Goal: Task Accomplishment & Management: Use online tool/utility

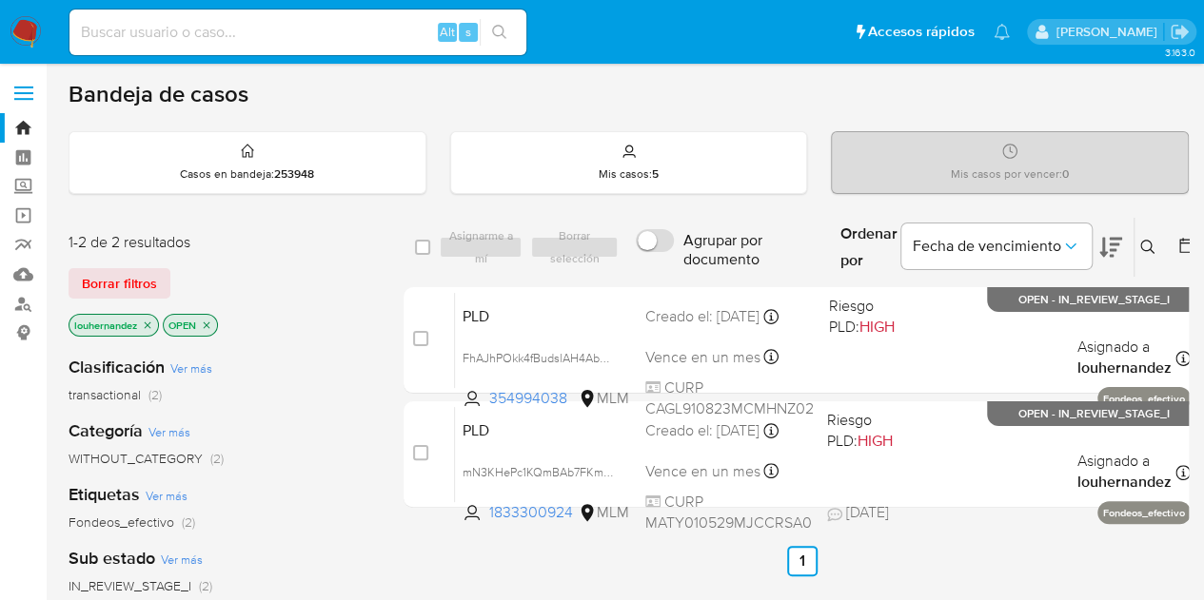
click at [1168, 125] on div "Bandeja de casos Casos en bandeja : 253948 Mis casos : 5 Mis casos por vencer :…" at bounding box center [629, 579] width 1120 height 999
click at [1149, 249] on icon at bounding box center [1147, 247] width 14 height 14
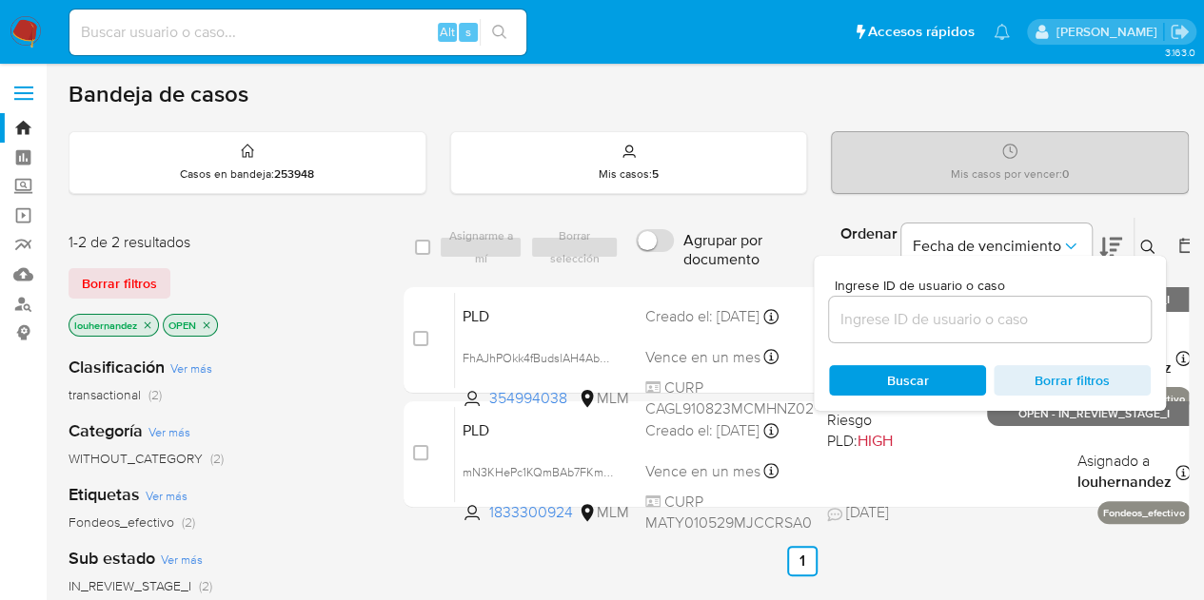
click at [952, 311] on input at bounding box center [990, 319] width 322 height 25
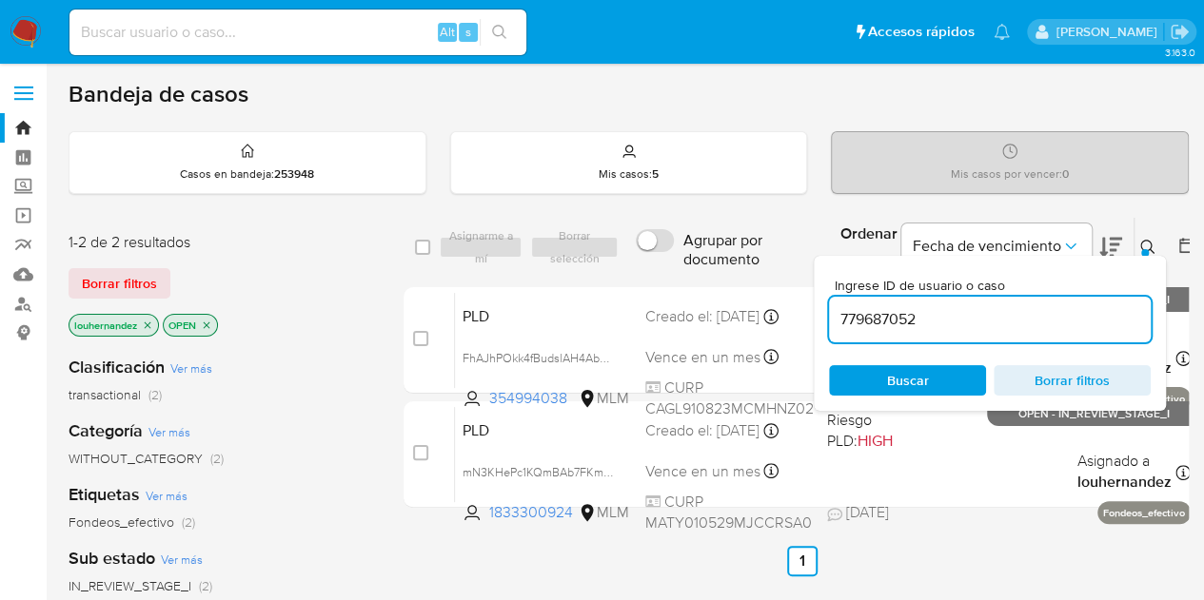
type input "779687052"
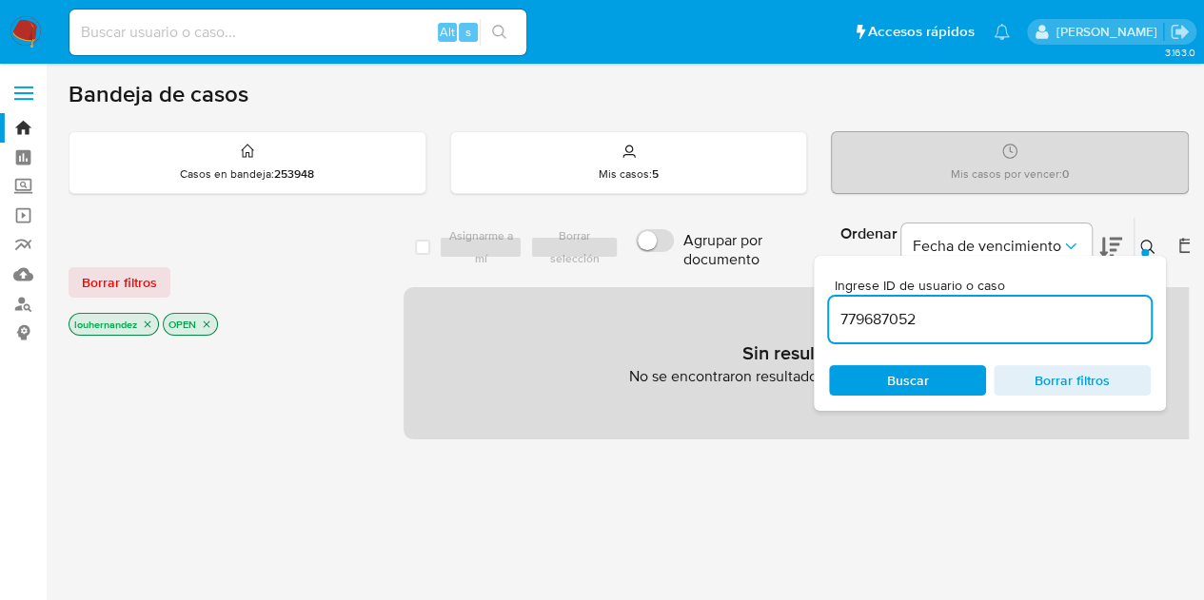
click at [147, 319] on icon "close-filter" at bounding box center [147, 324] width 11 height 11
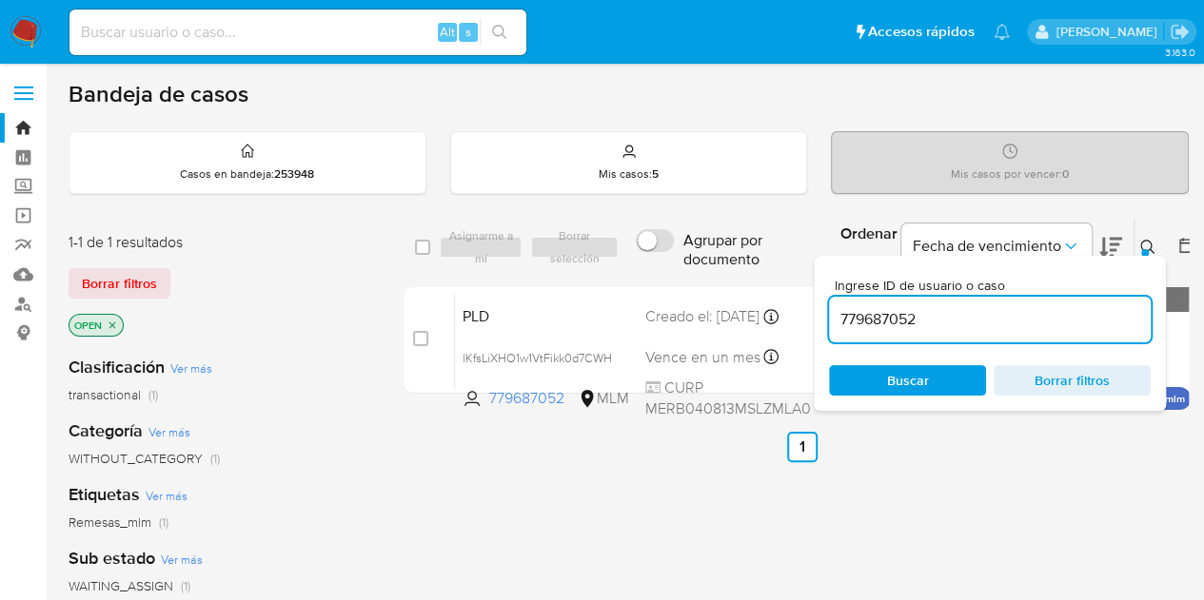
click at [912, 382] on span "Buscar" at bounding box center [908, 380] width 42 height 30
click at [1140, 246] on icon at bounding box center [1147, 247] width 14 height 14
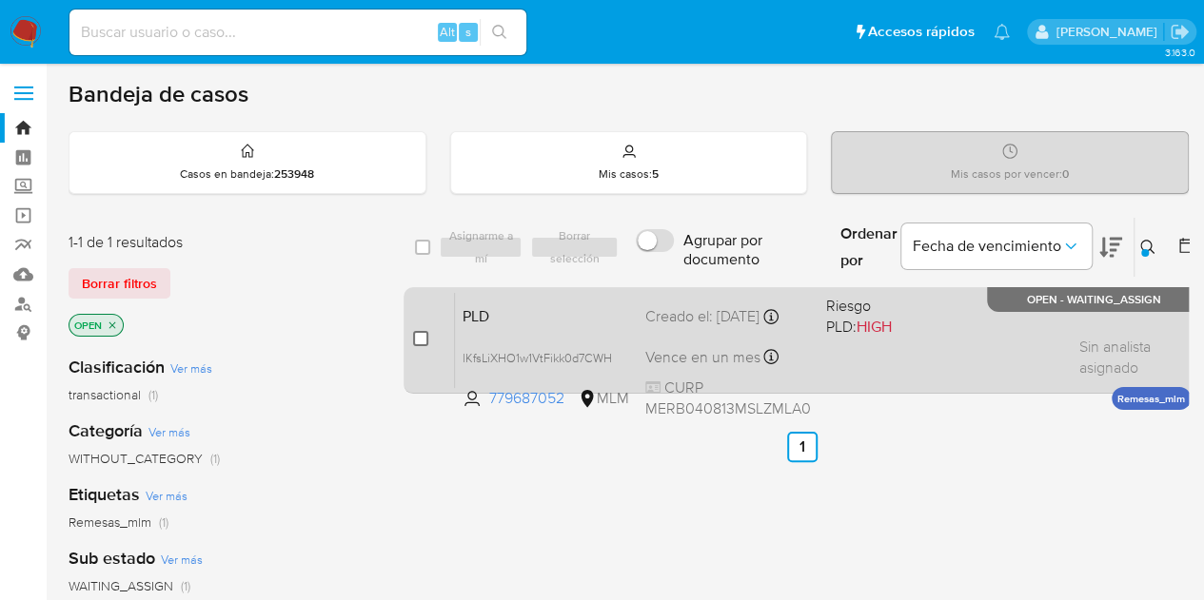
click at [423, 335] on input "checkbox" at bounding box center [420, 338] width 15 height 15
checkbox input "true"
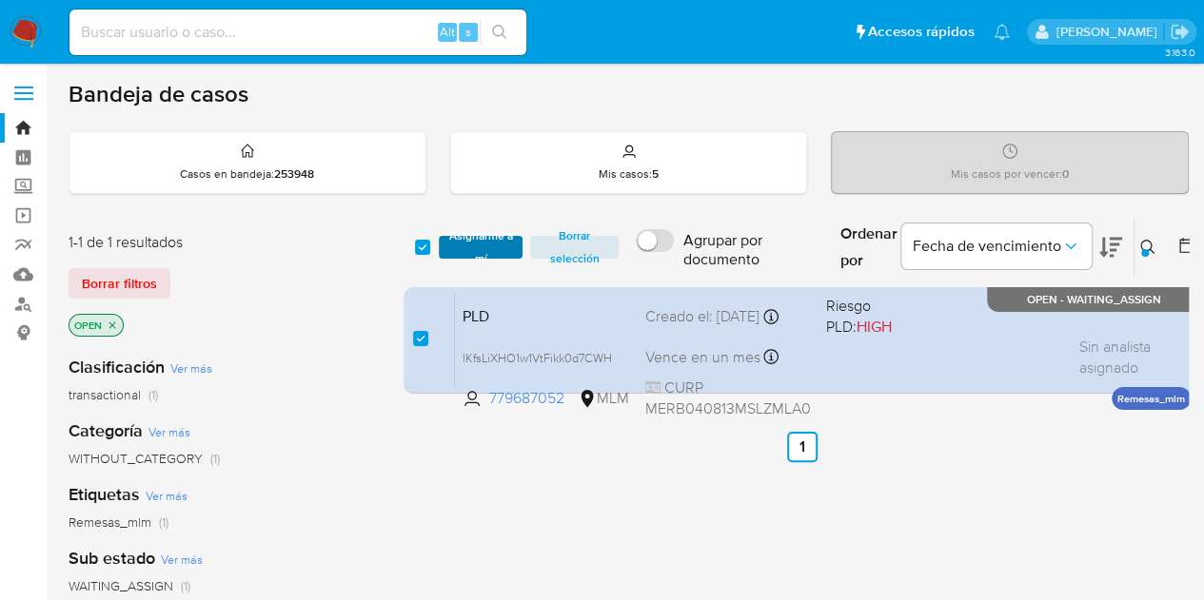
click at [463, 246] on span "Asignarme a mí" at bounding box center [481, 247] width 66 height 19
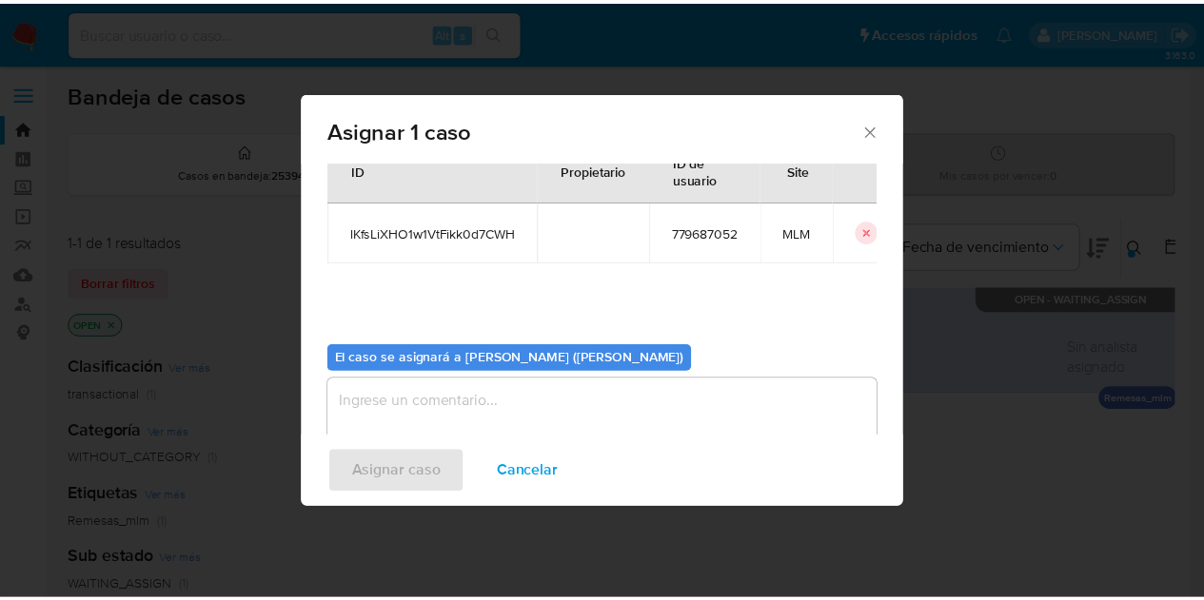
scroll to position [97, 0]
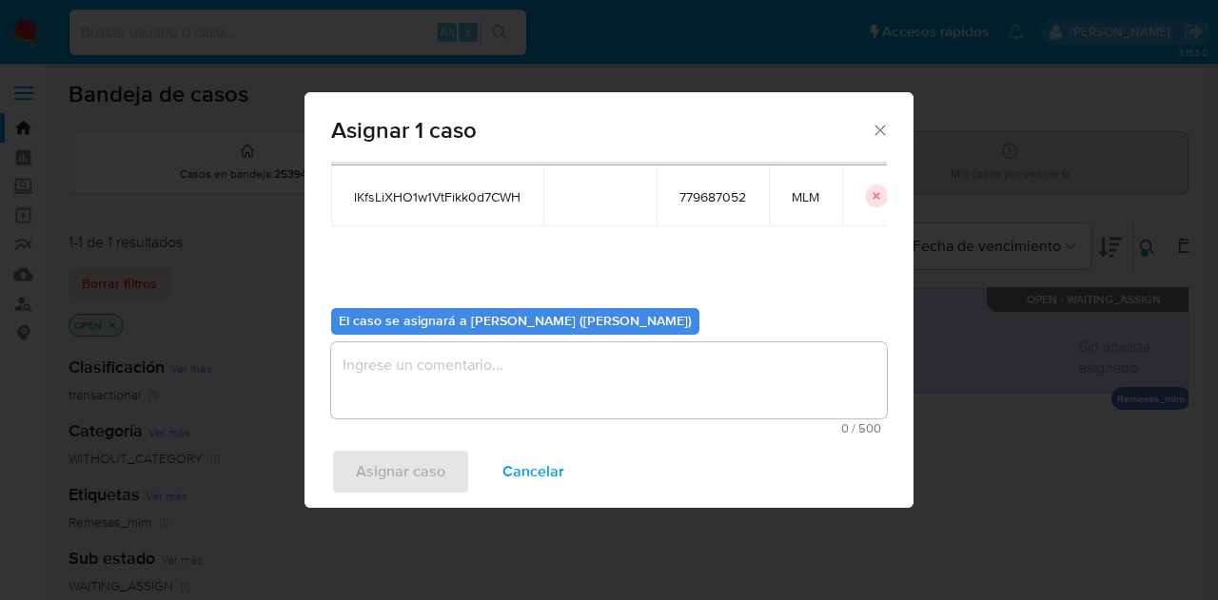
click at [449, 404] on textarea "assign-modal" at bounding box center [609, 381] width 556 height 76
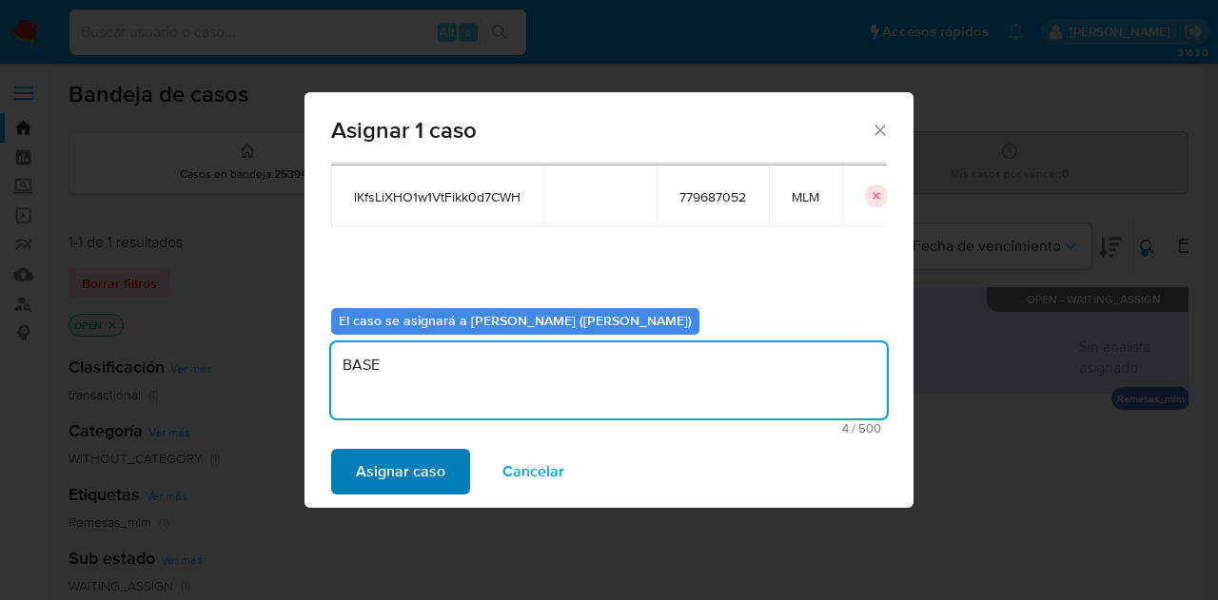
type textarea "BASE"
click at [411, 458] on span "Asignar caso" at bounding box center [400, 472] width 89 height 42
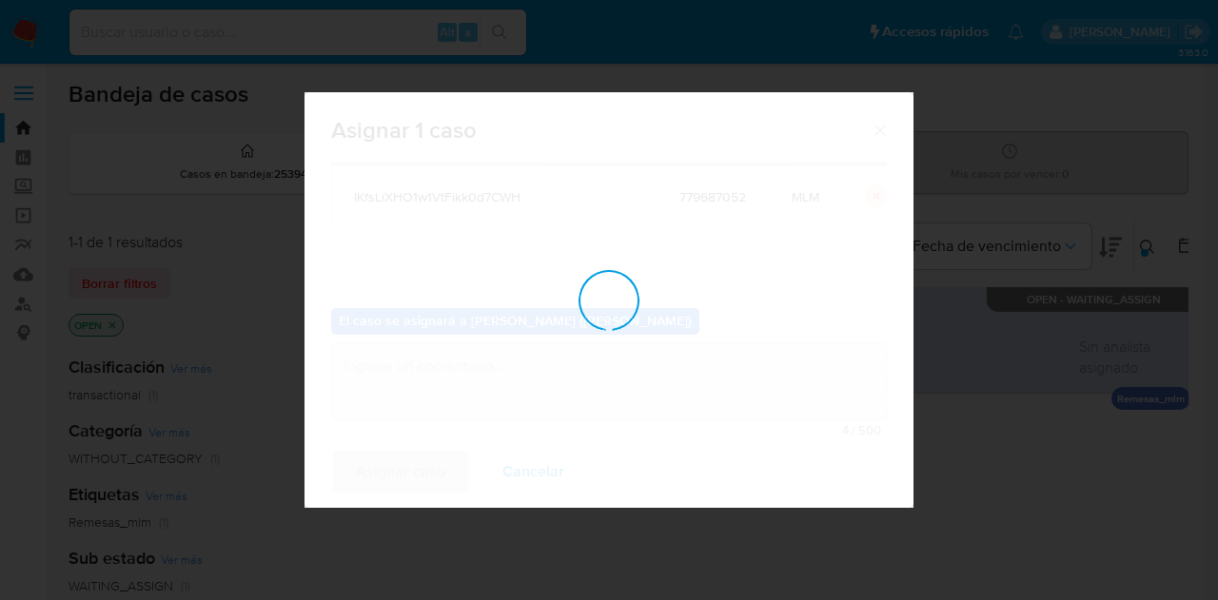
checkbox input "false"
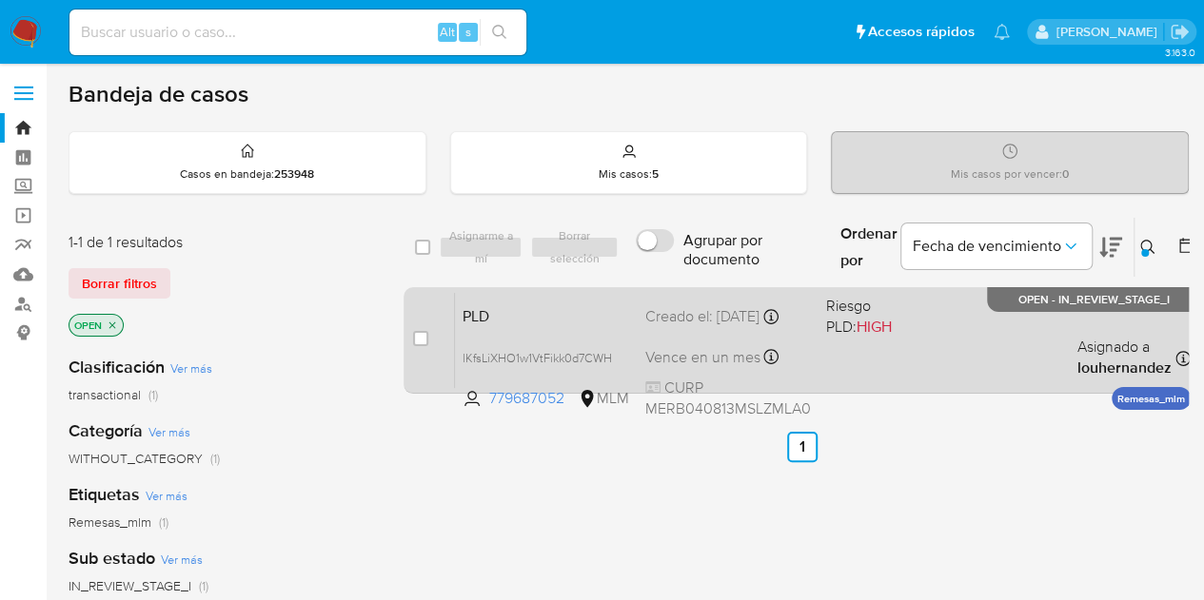
click at [590, 333] on div "PLD lKfsLiXHO1w1VtFikk0d7CWH 779687052 MLM Riesgo PLD: HIGH Creado el: [DATE] C…" at bounding box center [823, 340] width 736 height 96
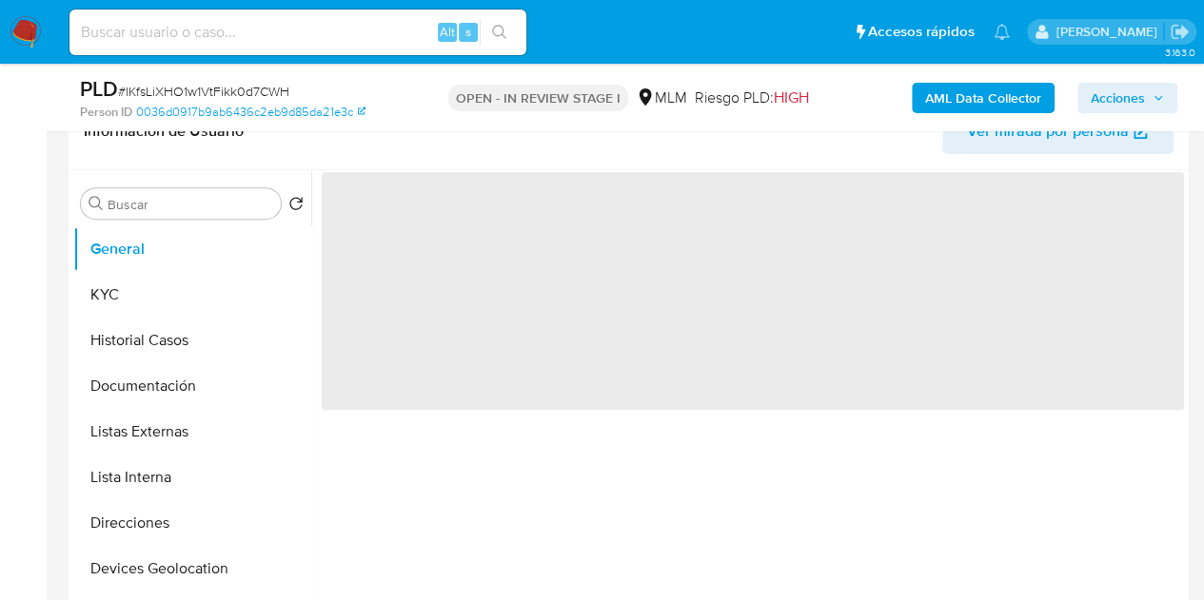
select select "10"
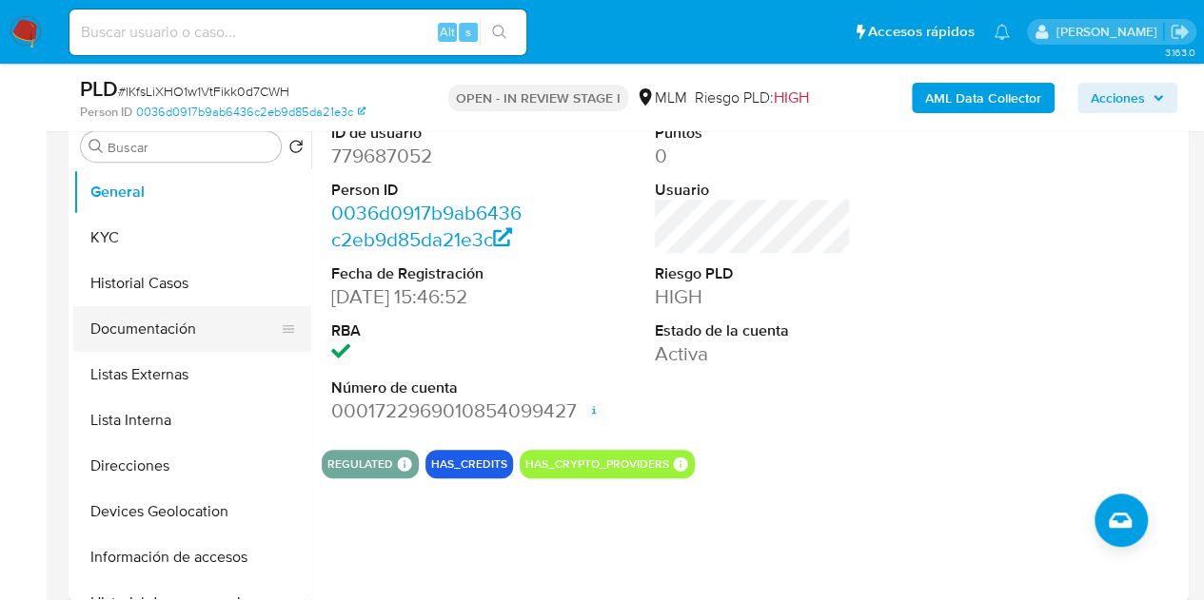
click at [154, 330] on button "Documentación" at bounding box center [184, 329] width 223 height 46
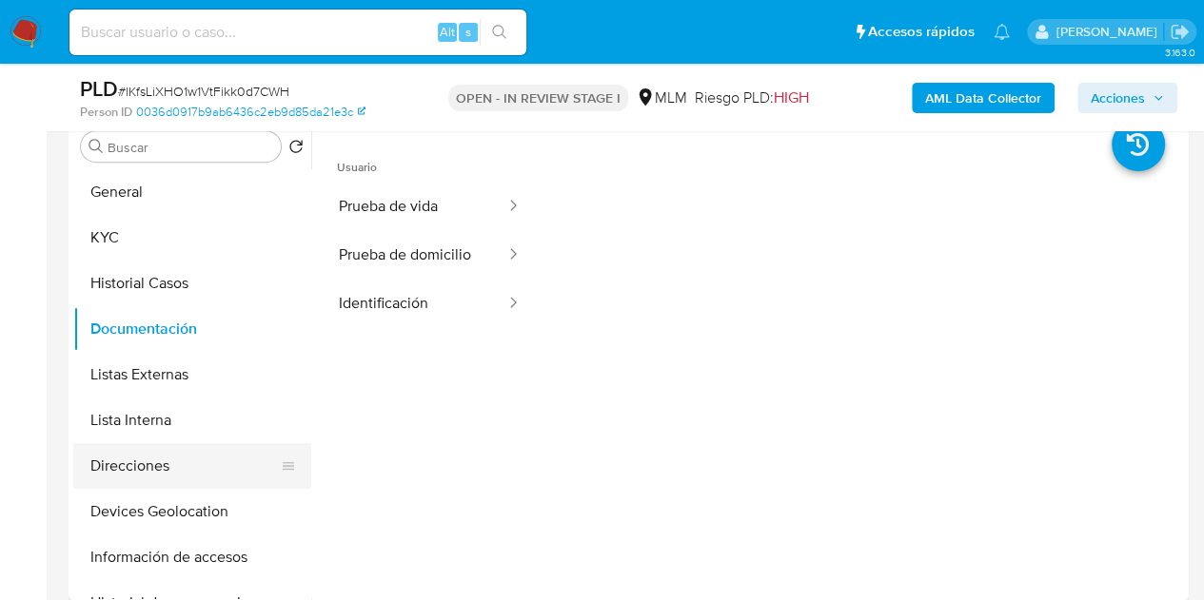
click at [165, 460] on button "Direcciones" at bounding box center [184, 466] width 223 height 46
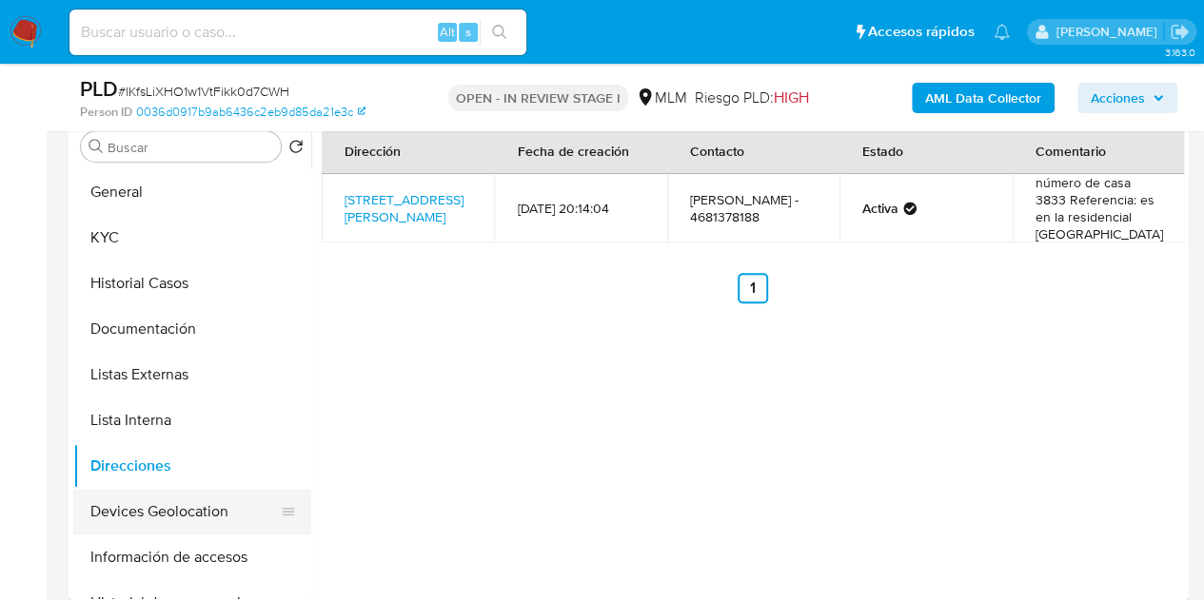
click at [179, 506] on button "Devices Geolocation" at bounding box center [184, 512] width 223 height 46
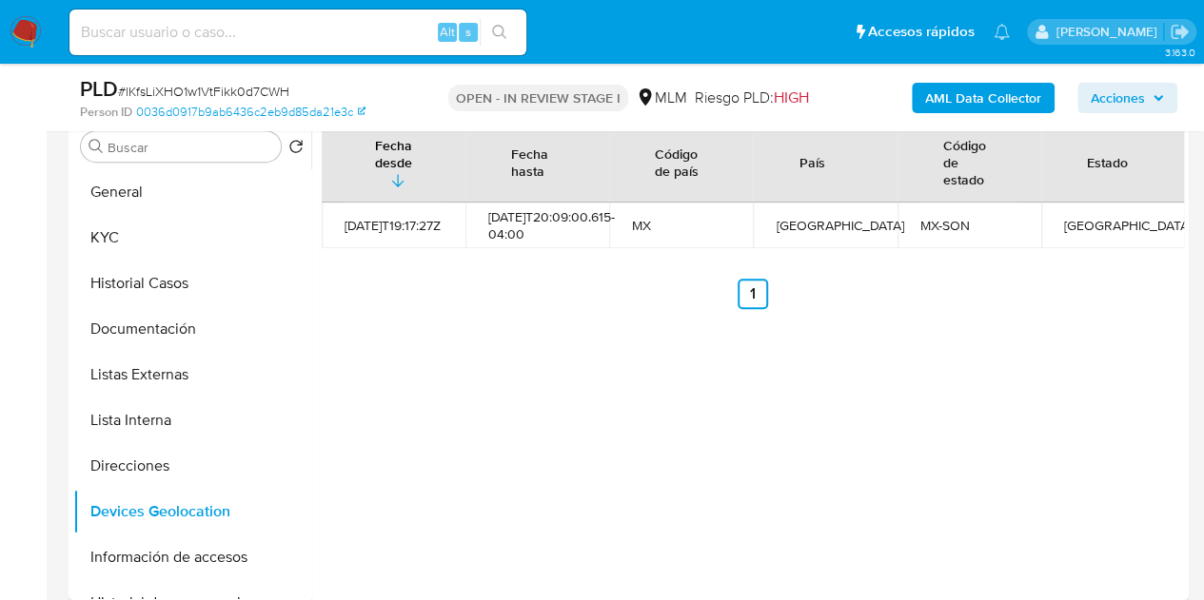
click at [556, 379] on div "Fecha desde Fecha hasta Código de país País Código de estado Estado 2021-12-17T…" at bounding box center [747, 356] width 873 height 487
click at [702, 435] on div "Fecha desde Fecha hasta Código de país País Código de estado Estado 2021-12-17T…" at bounding box center [747, 356] width 873 height 487
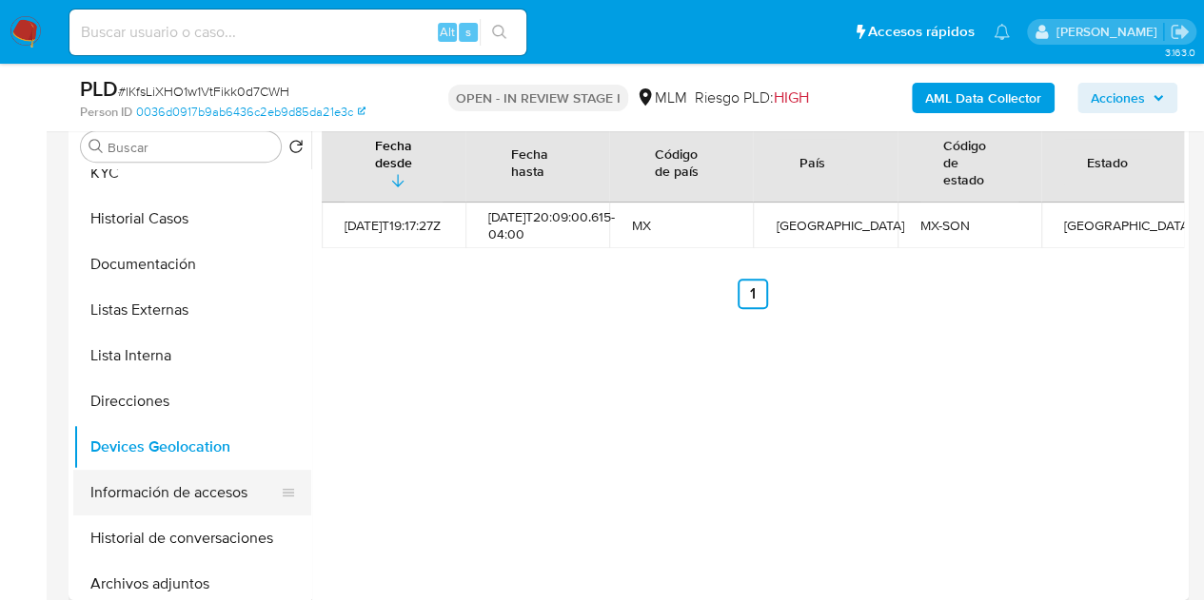
scroll to position [95, 0]
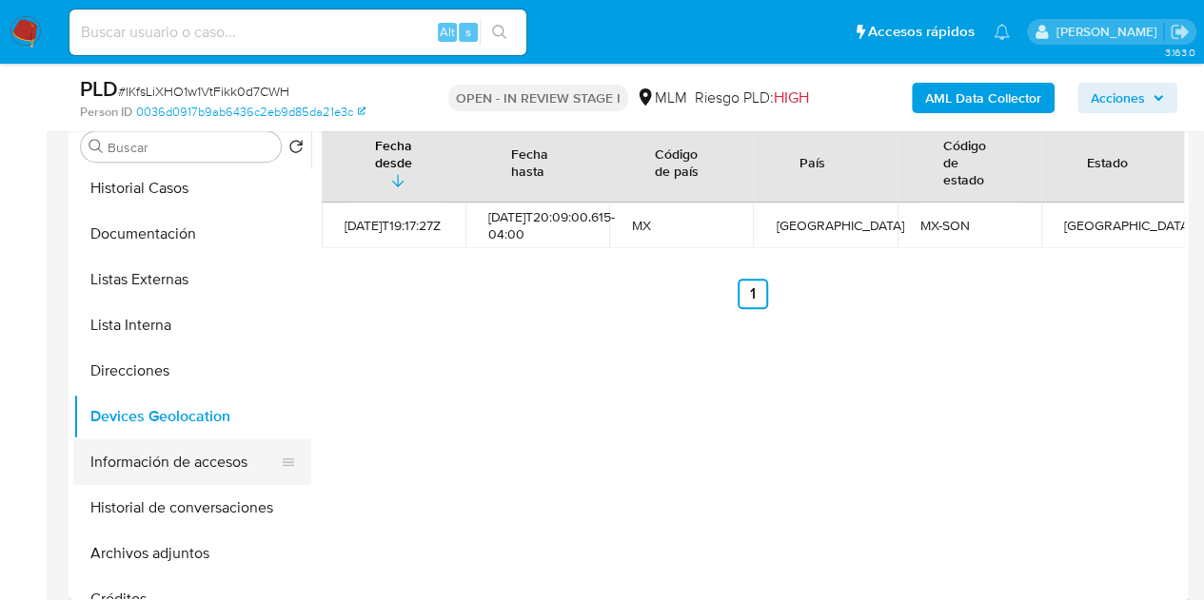
click at [186, 453] on button "Información de accesos" at bounding box center [184, 463] width 223 height 46
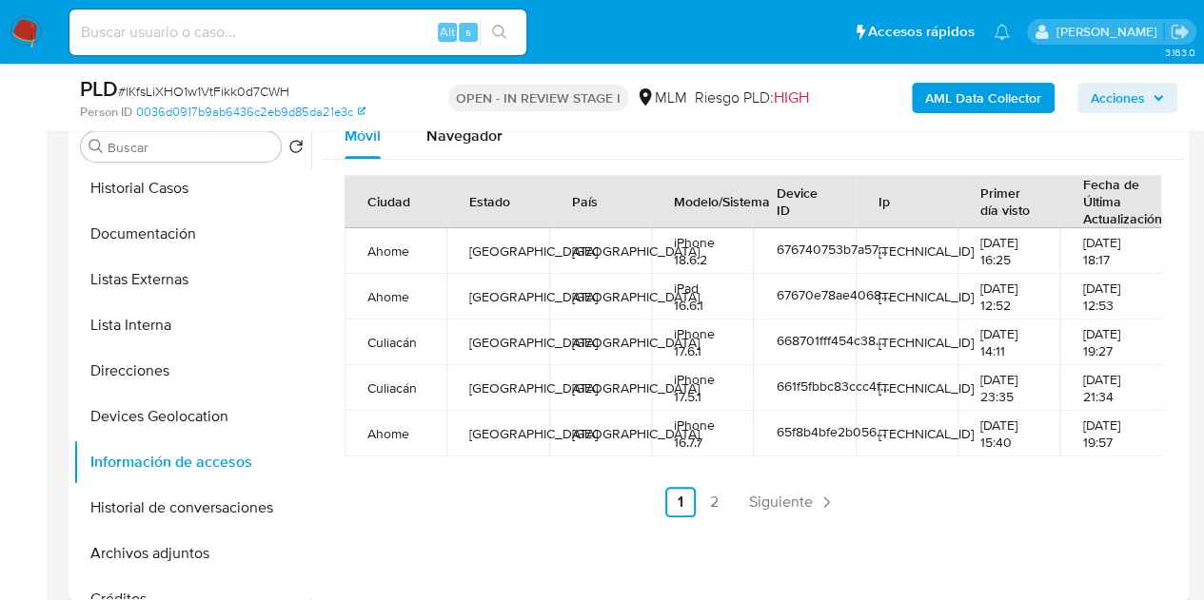
click at [540, 517] on ul "Anterior 1 2 Siguiente" at bounding box center [752, 502] width 816 height 30
click at [121, 507] on button "Historial de conversaciones" at bounding box center [184, 508] width 223 height 46
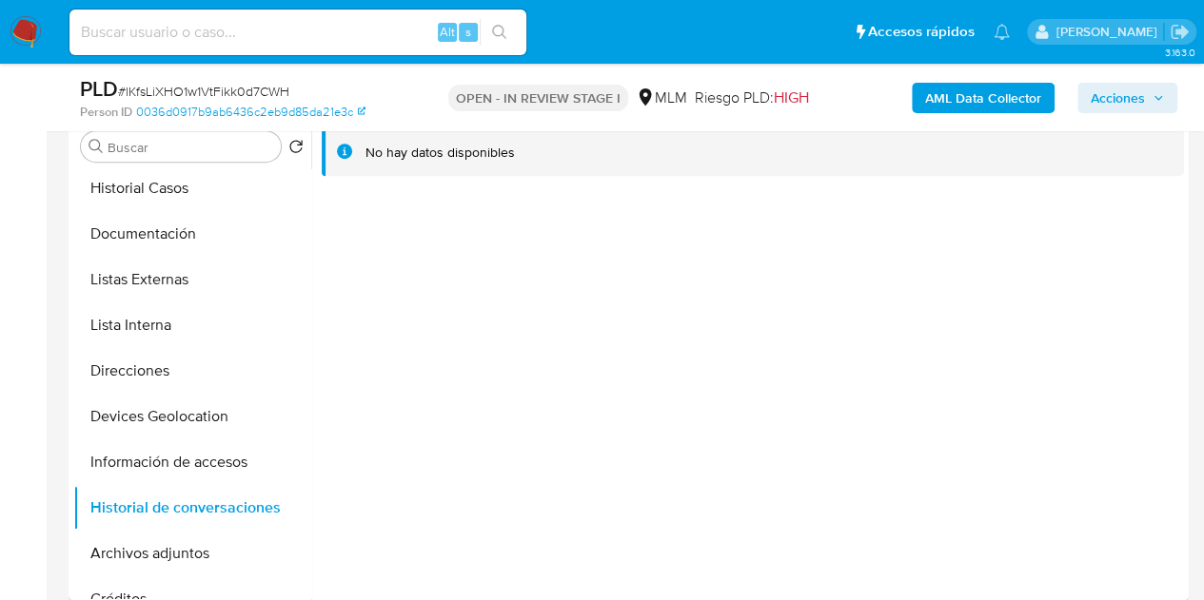
drag, startPoint x: 722, startPoint y: 368, endPoint x: 677, endPoint y: 361, distance: 45.4
click at [722, 368] on div at bounding box center [747, 356] width 873 height 487
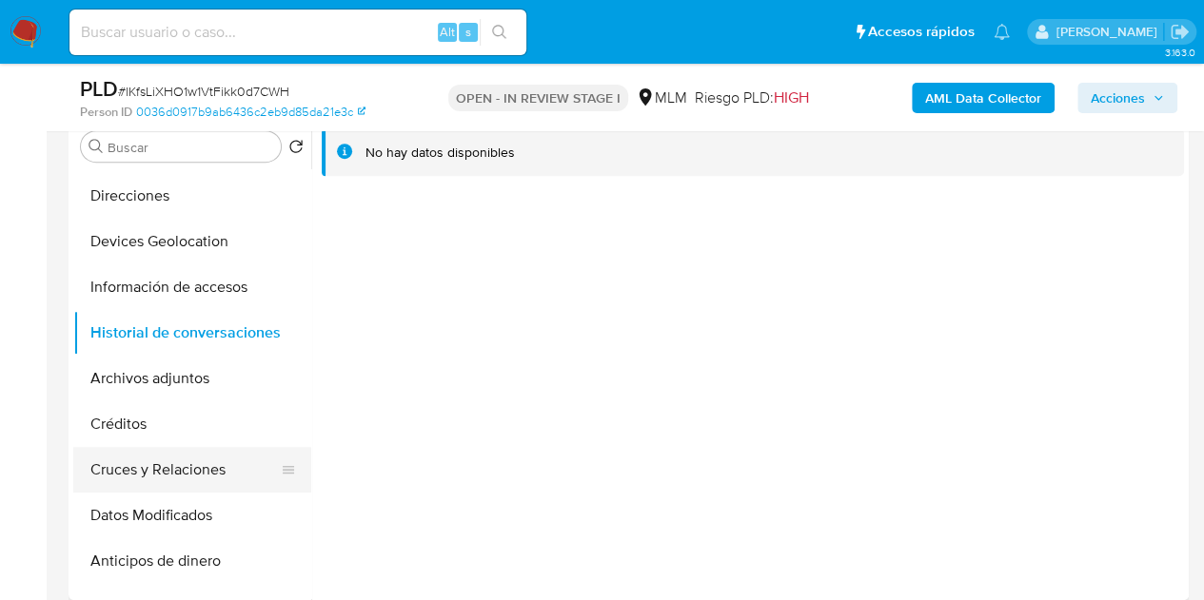
scroll to position [285, 0]
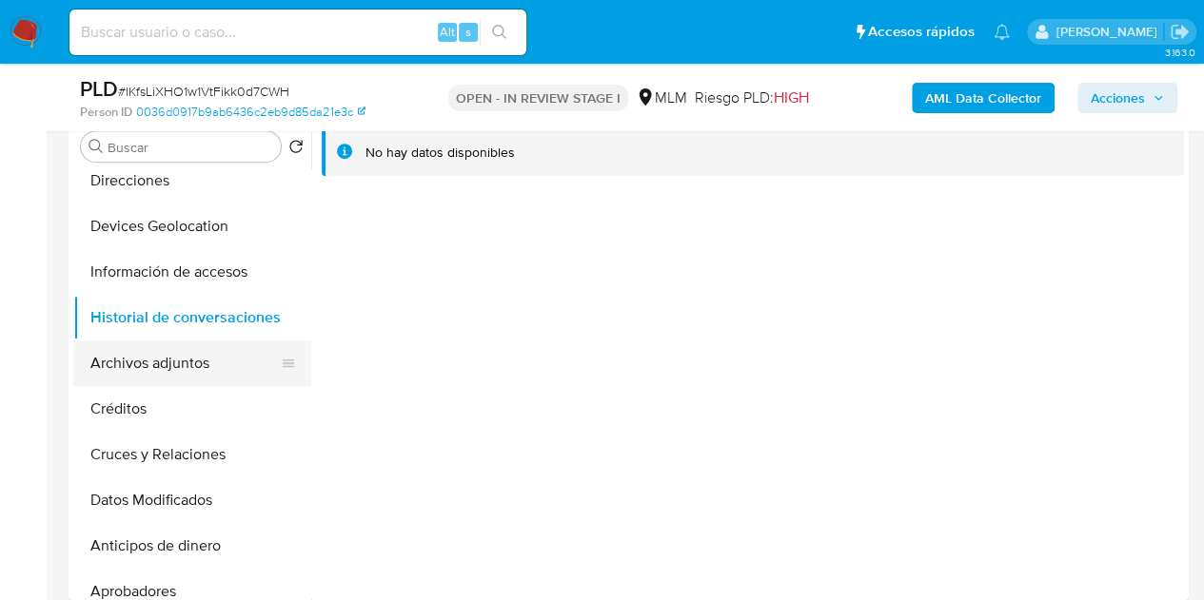
click at [149, 364] on button "Archivos adjuntos" at bounding box center [184, 364] width 223 height 46
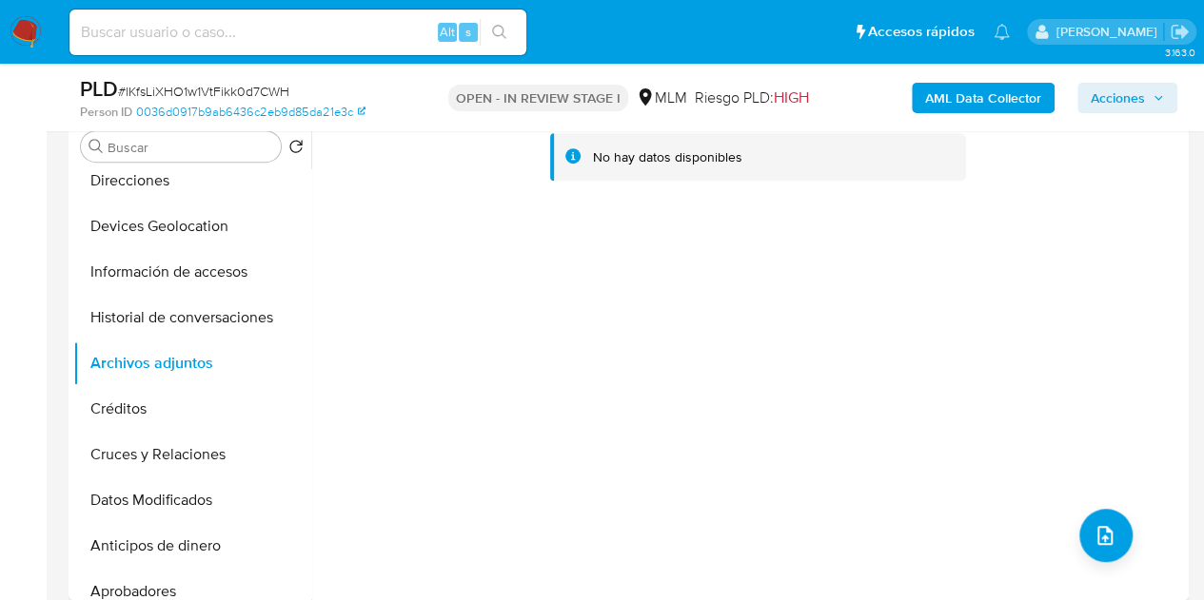
click at [468, 371] on div "No hay datos disponibles" at bounding box center [747, 356] width 873 height 487
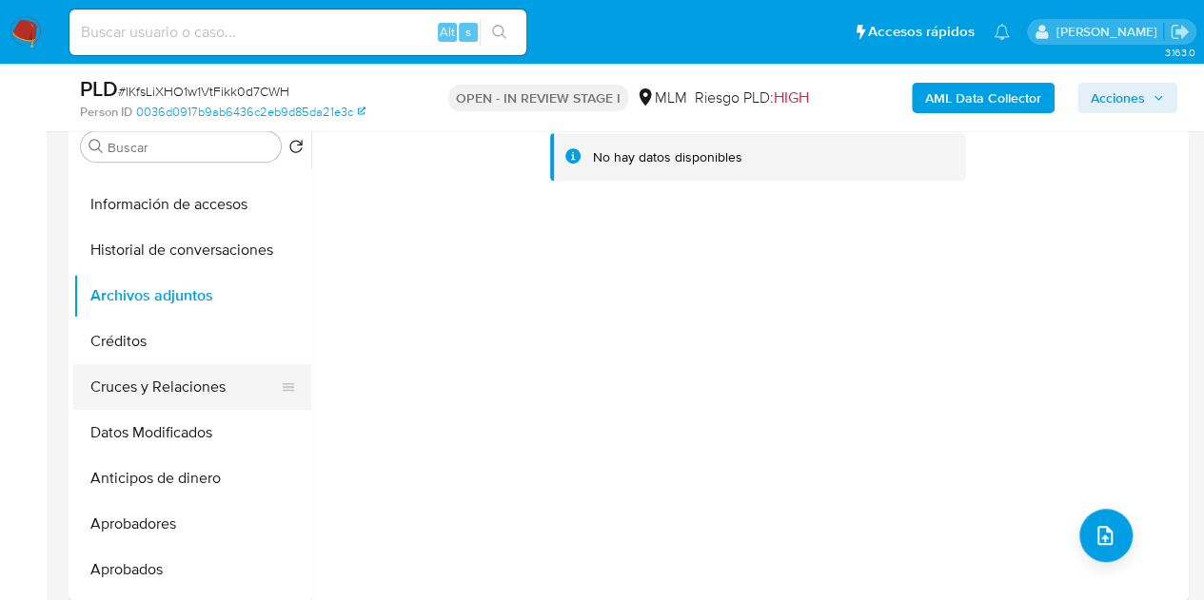
scroll to position [381, 0]
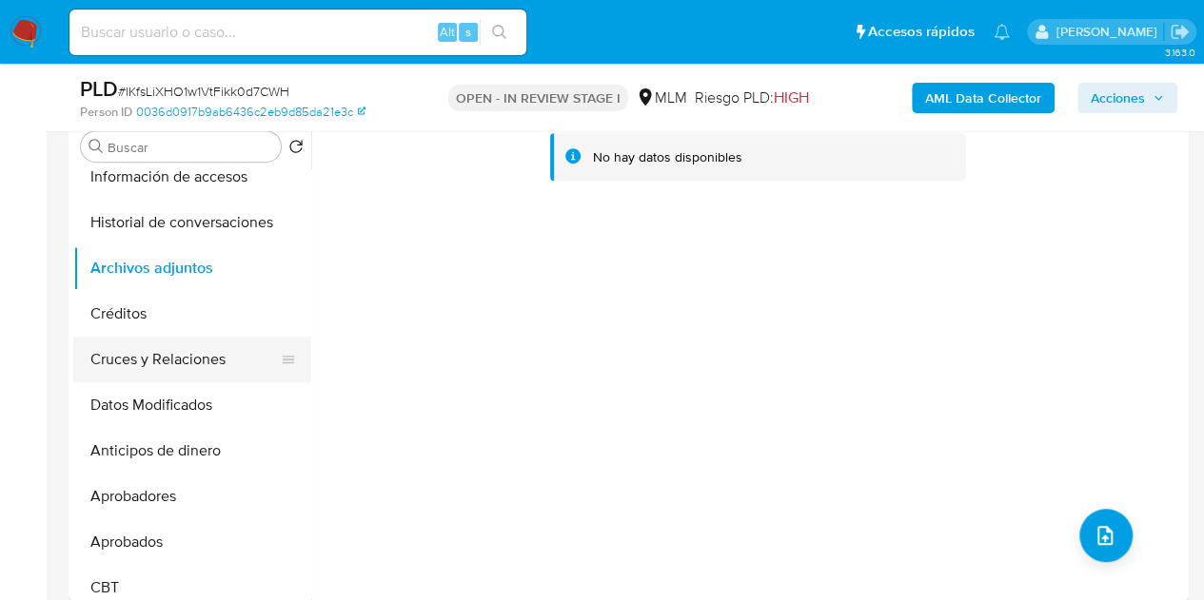
click at [164, 356] on button "Cruces y Relaciones" at bounding box center [184, 360] width 223 height 46
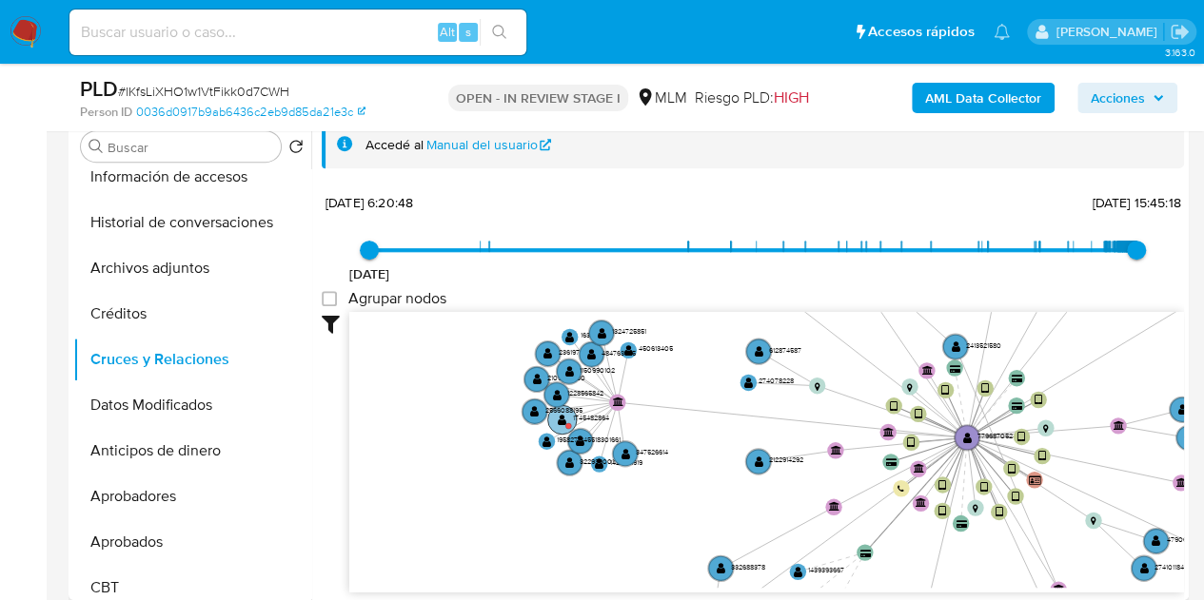
drag, startPoint x: 585, startPoint y: 401, endPoint x: 563, endPoint y: 421, distance: 29.6
click at [794, 414] on icon "device-658d06ca2df9c9607c42f5a1  device-645d2f6108813b001895623b  device-67ed…" at bounding box center [766, 450] width 834 height 276
click at [567, 422] on circle at bounding box center [568, 425] width 6 height 6
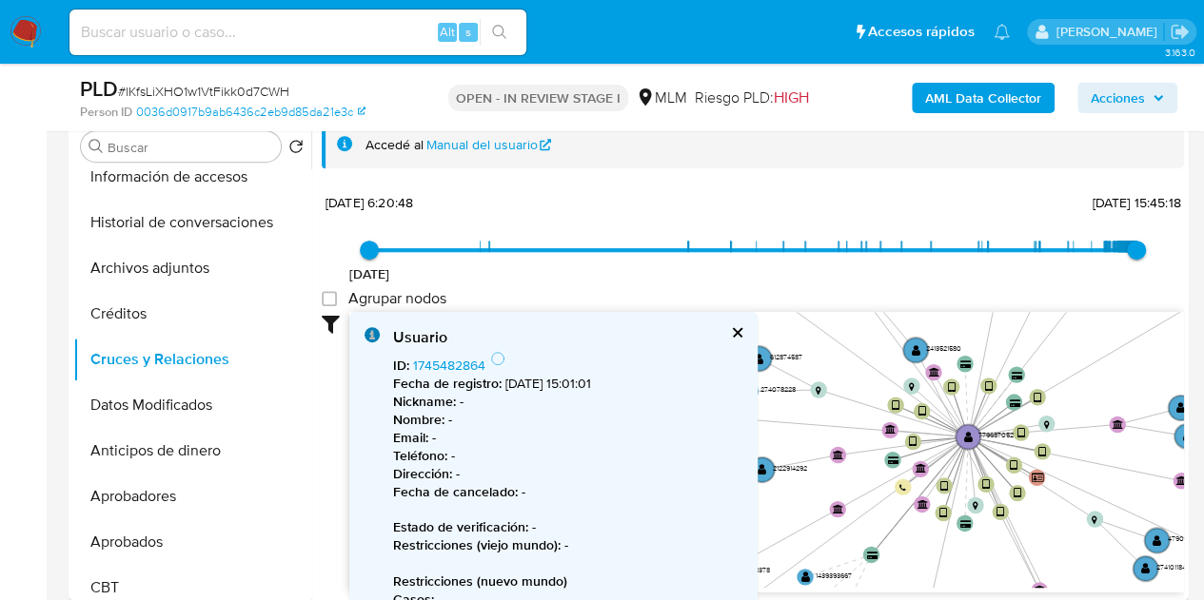
click at [730, 329] on button "cerrar" at bounding box center [736, 332] width 12 height 12
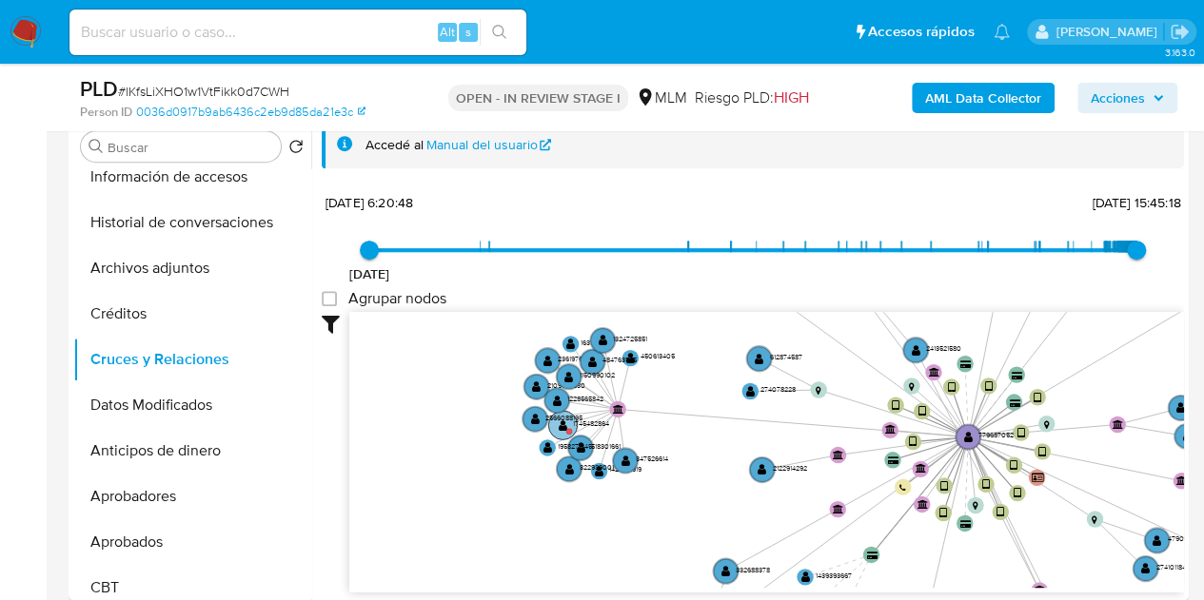
click at [562, 429] on text "" at bounding box center [563, 425] width 9 height 12
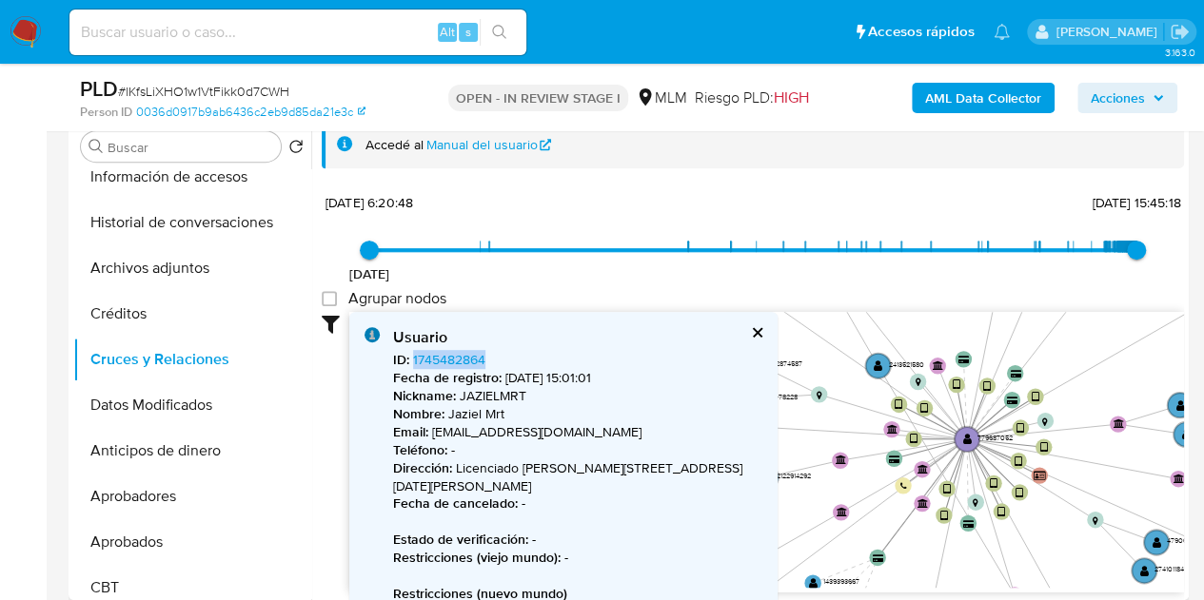
drag, startPoint x: 491, startPoint y: 357, endPoint x: 411, endPoint y: 355, distance: 79.9
click at [411, 355] on div "ID : 1745482864 Fecha de registro : 26/3/2024, 15:01:01 Nickname : JAZIELMRT No…" at bounding box center [577, 566] width 369 height 431
copy link "1745482864"
